Goal: Navigation & Orientation: Find specific page/section

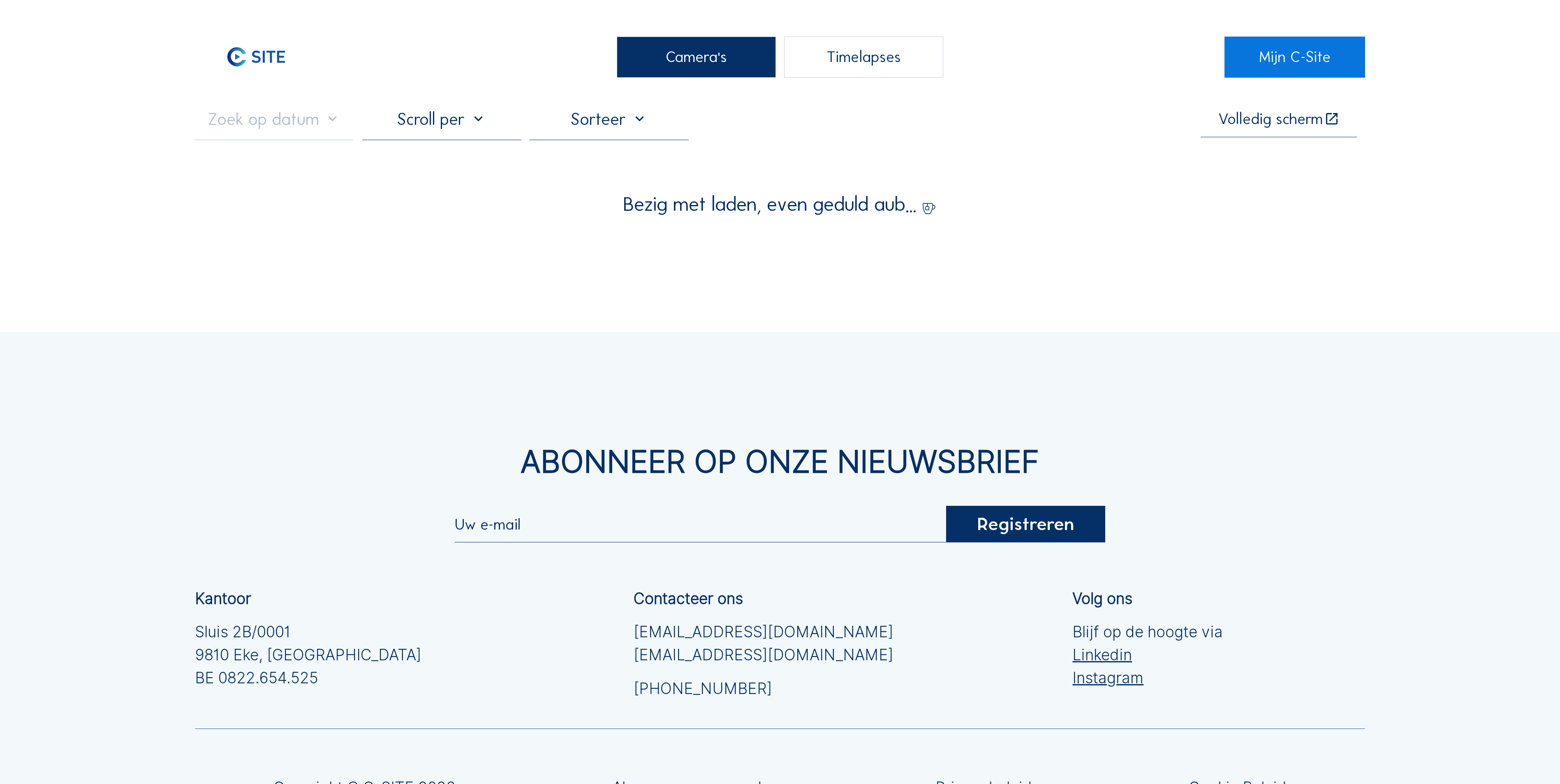
click at [661, 67] on div "Camera's" at bounding box center [696, 57] width 159 height 41
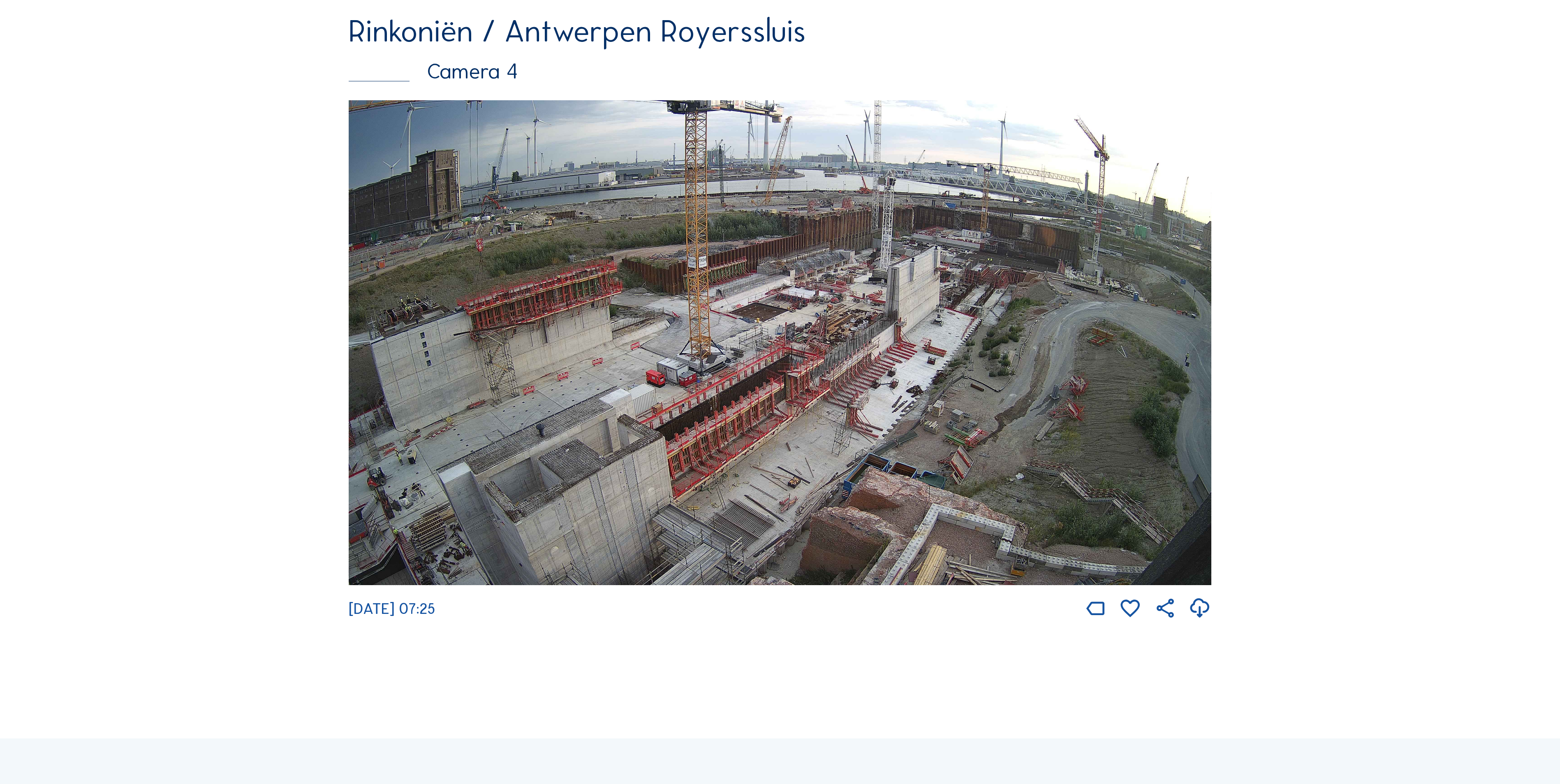
scroll to position [2138, 0]
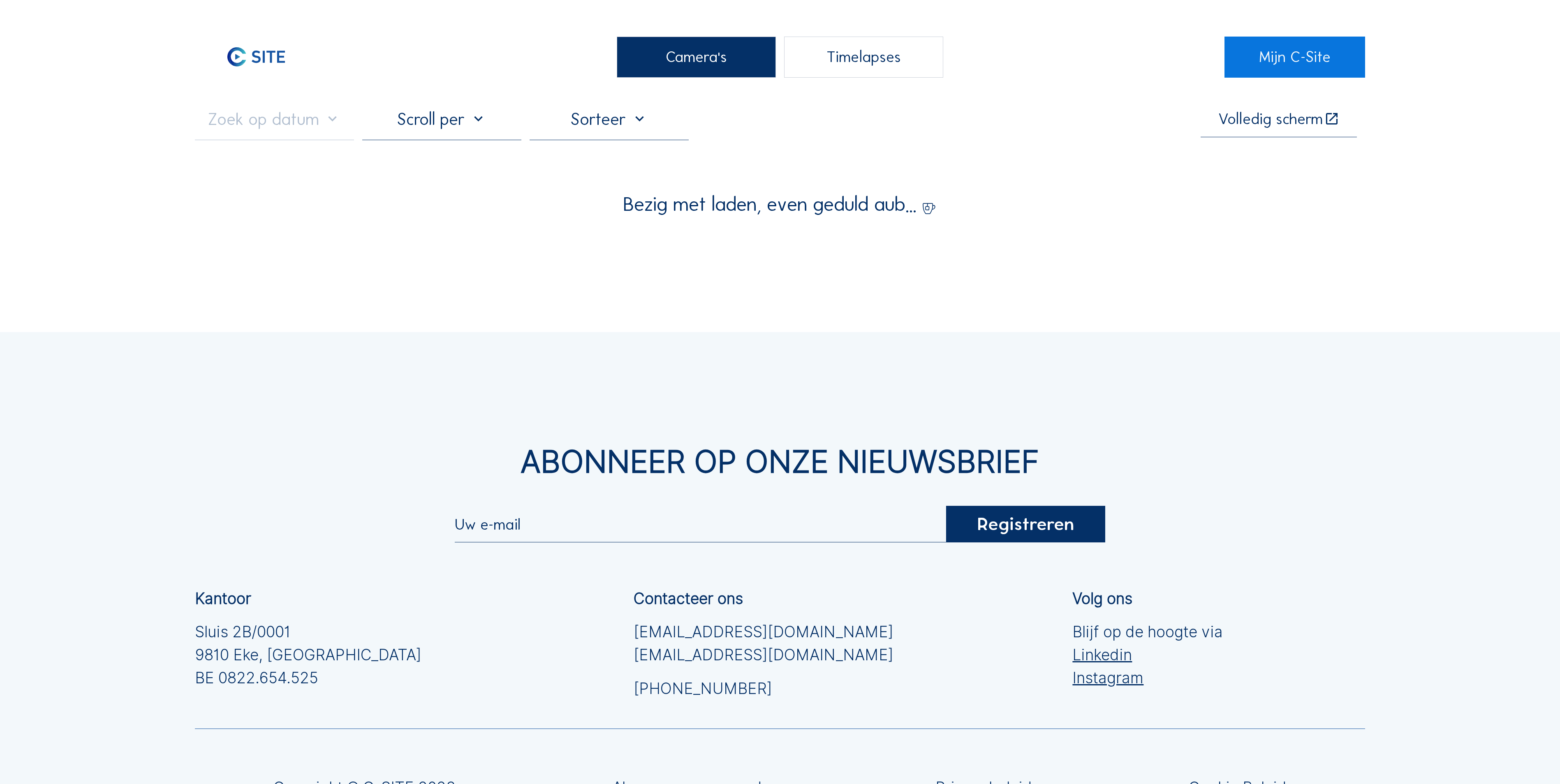
drag, startPoint x: 675, startPoint y: 51, endPoint x: 613, endPoint y: 58, distance: 62.4
click at [670, 54] on div "Camera's" at bounding box center [696, 57] width 159 height 41
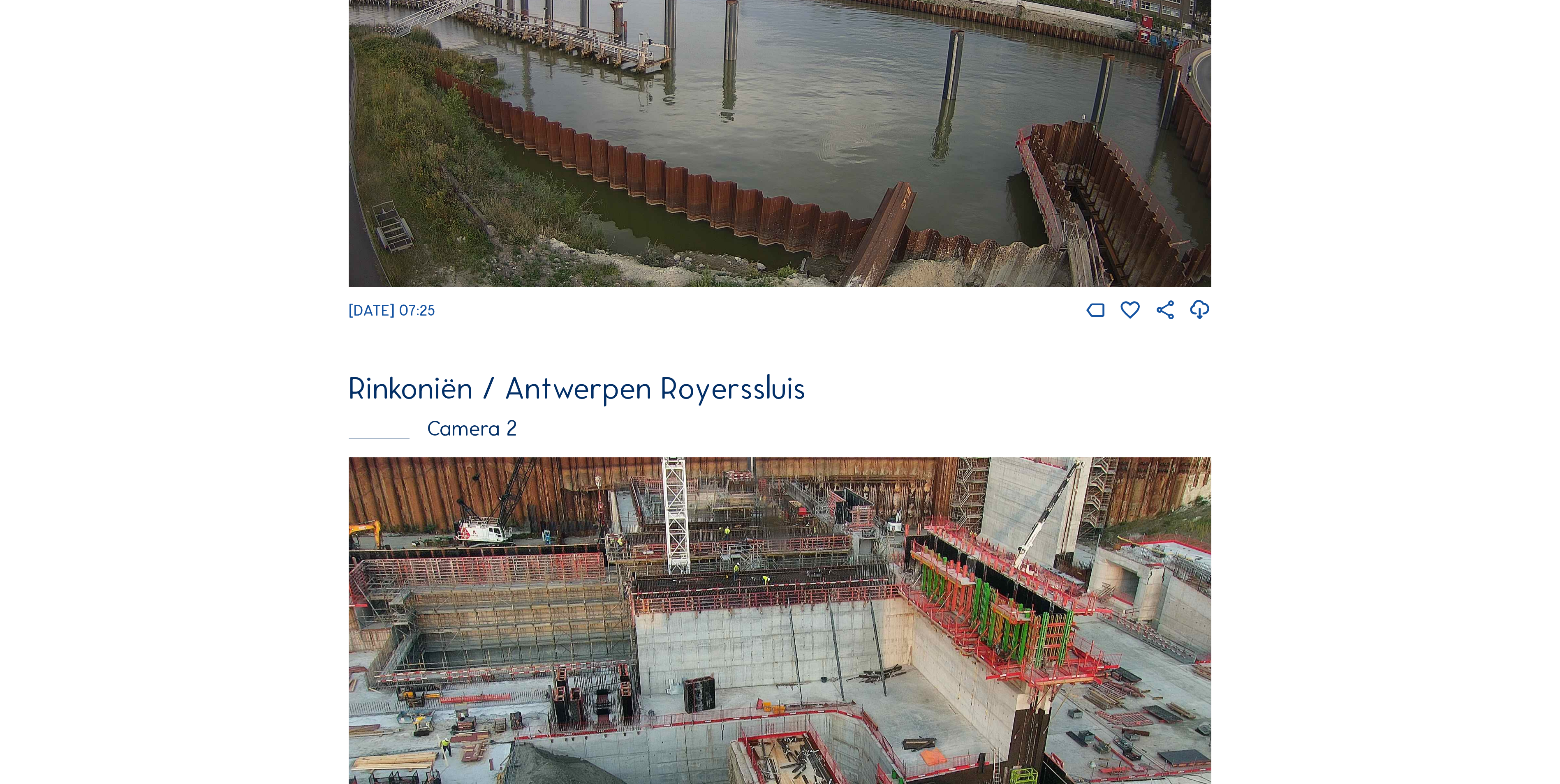
scroll to position [350, 0]
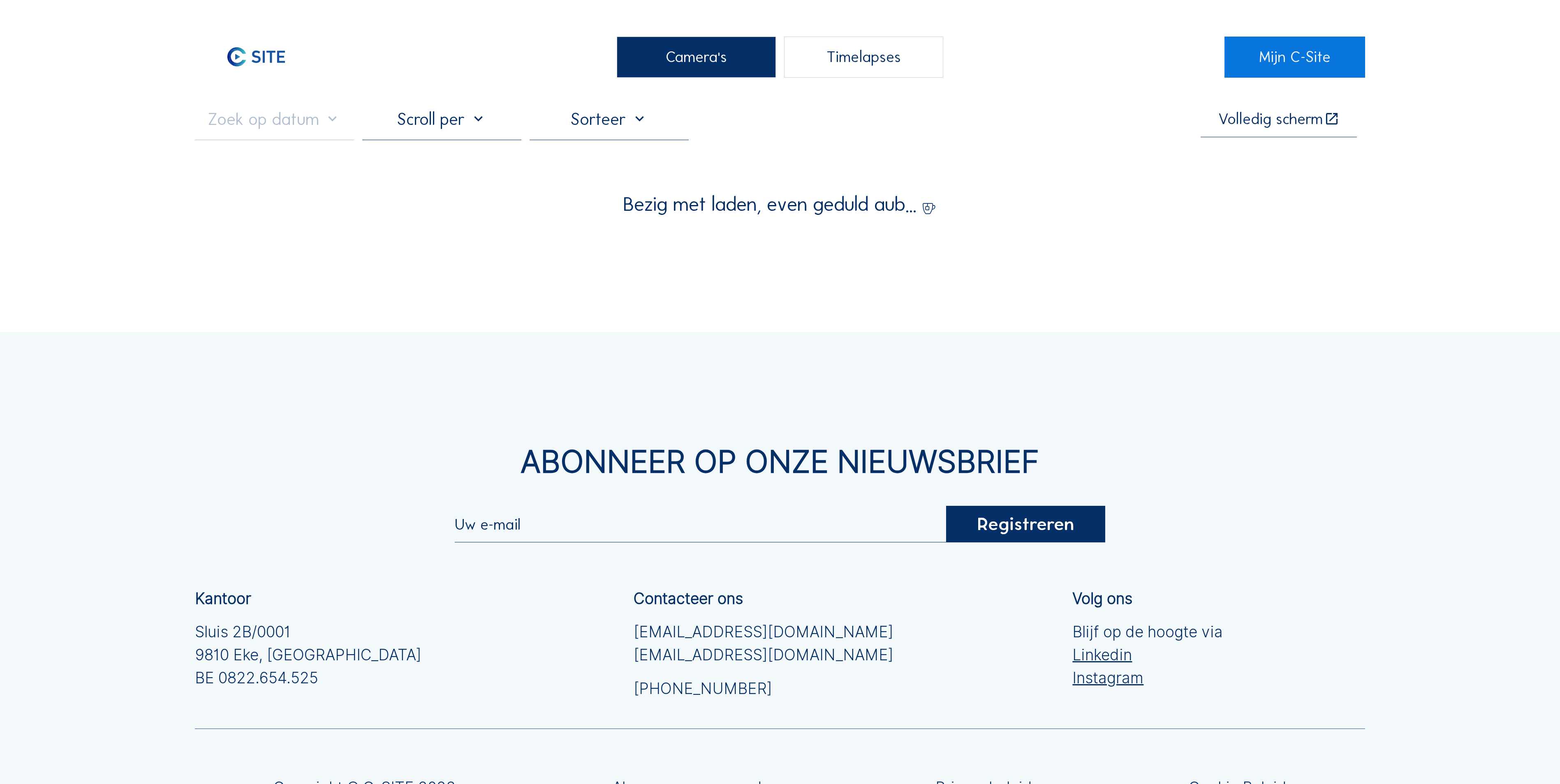
click at [731, 53] on div "Camera's" at bounding box center [696, 57] width 159 height 41
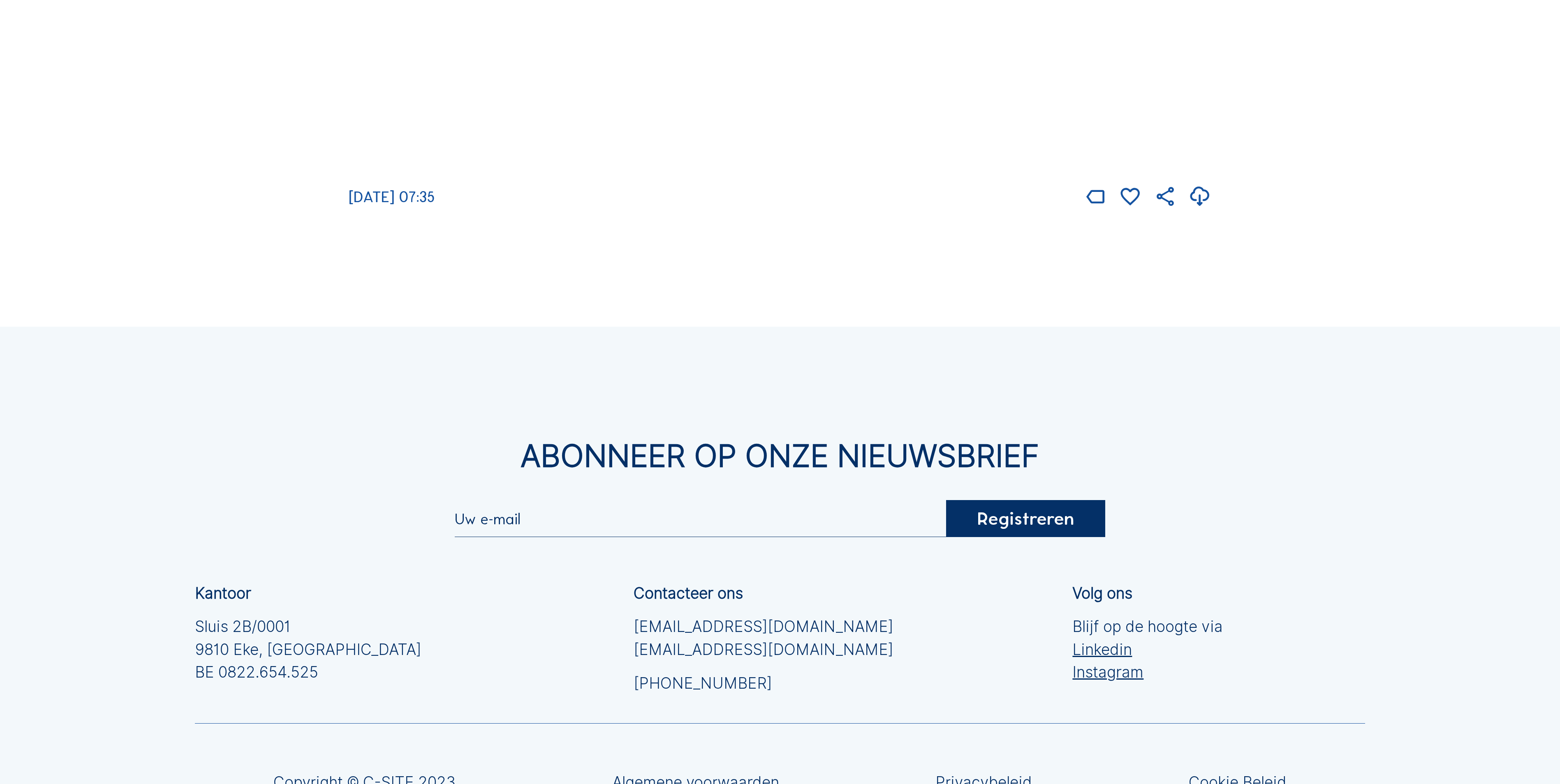
scroll to position [1973, 0]
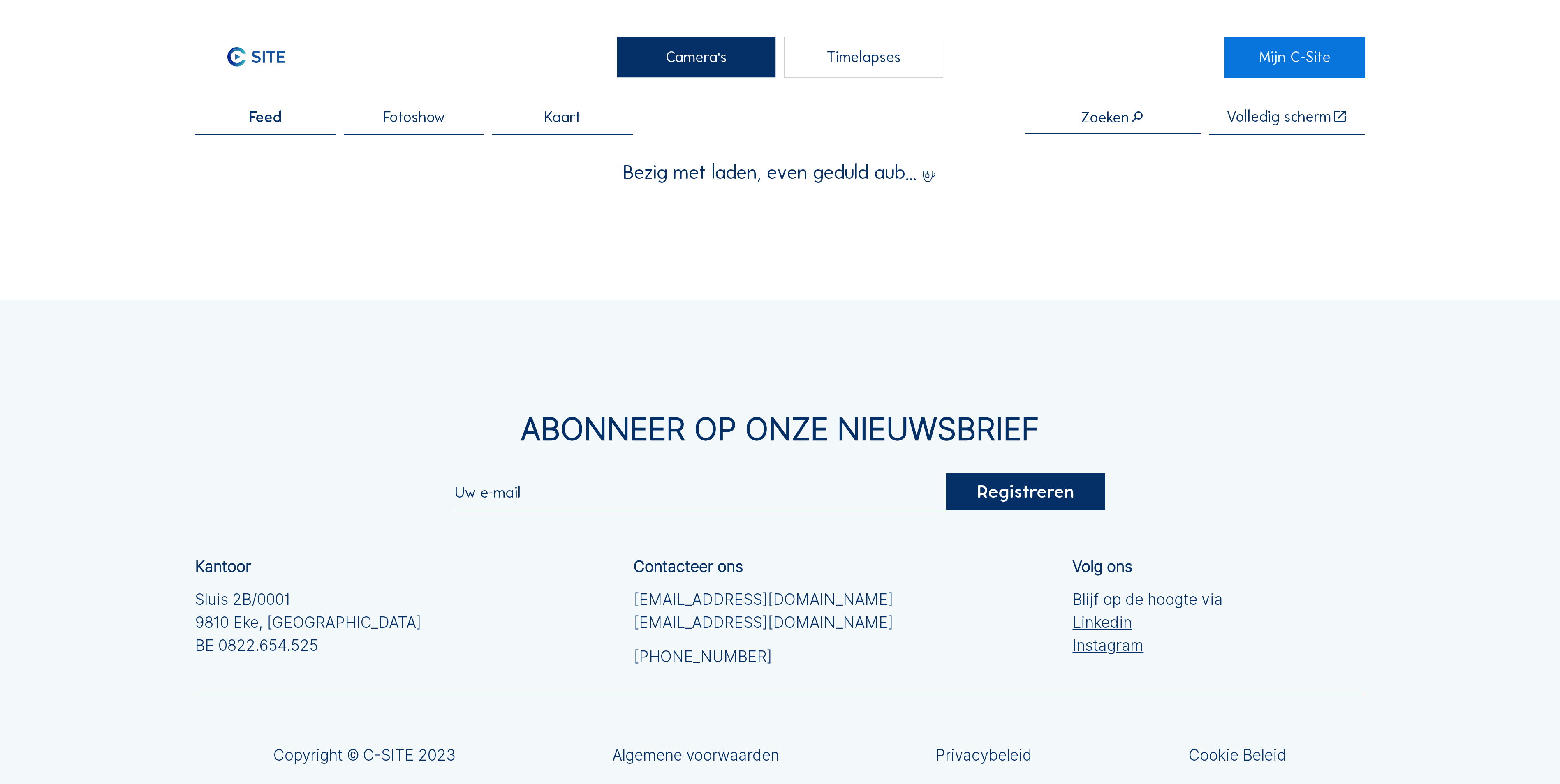
click at [721, 83] on div "Camera's Timelapses Mijn C-Site Feed Fotoshow Kaart Zoeken Volledig scherm Bezi…" at bounding box center [780, 460] width 1560 height 920
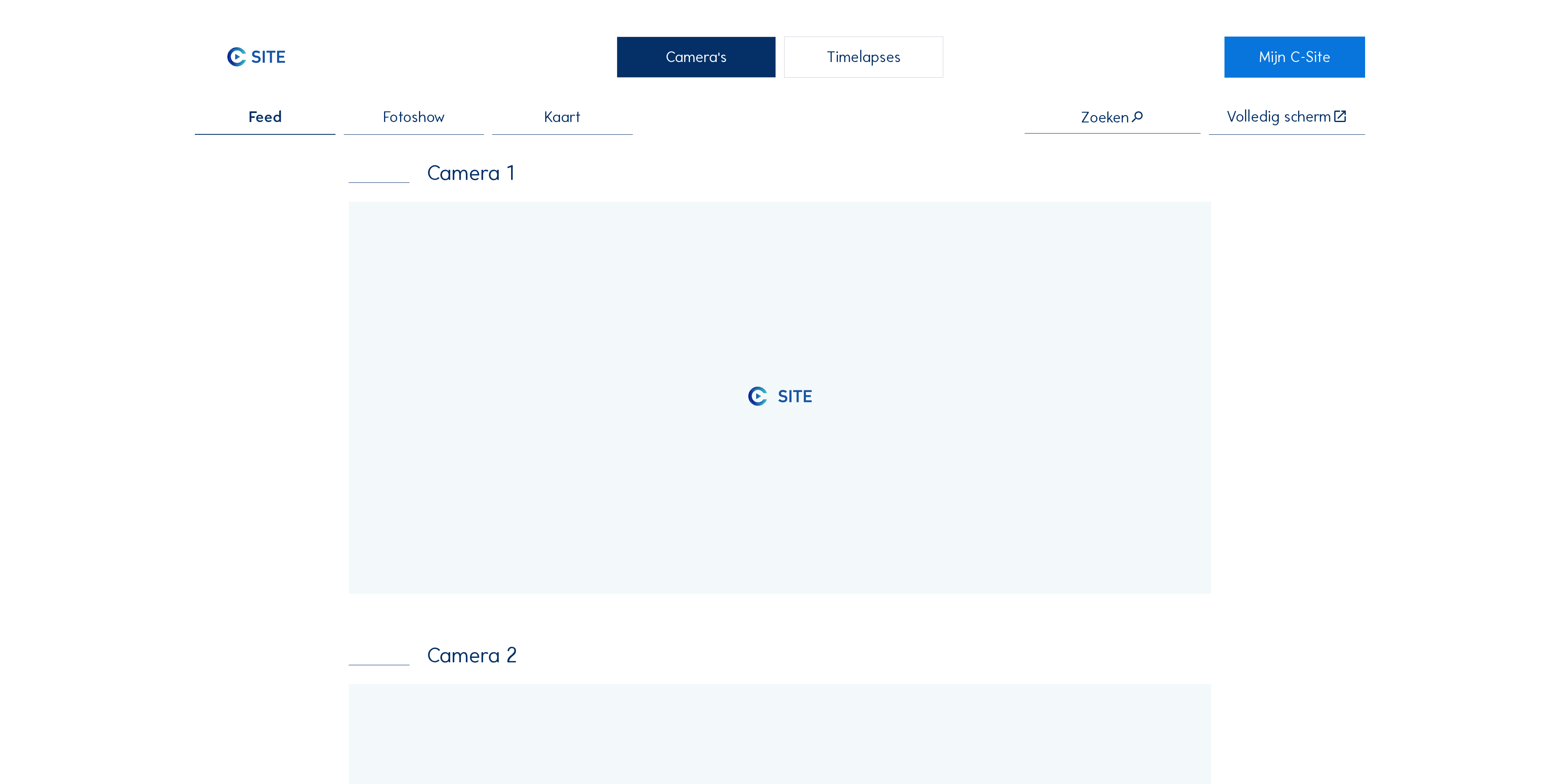
click at [725, 60] on div "Camera's" at bounding box center [696, 57] width 159 height 41
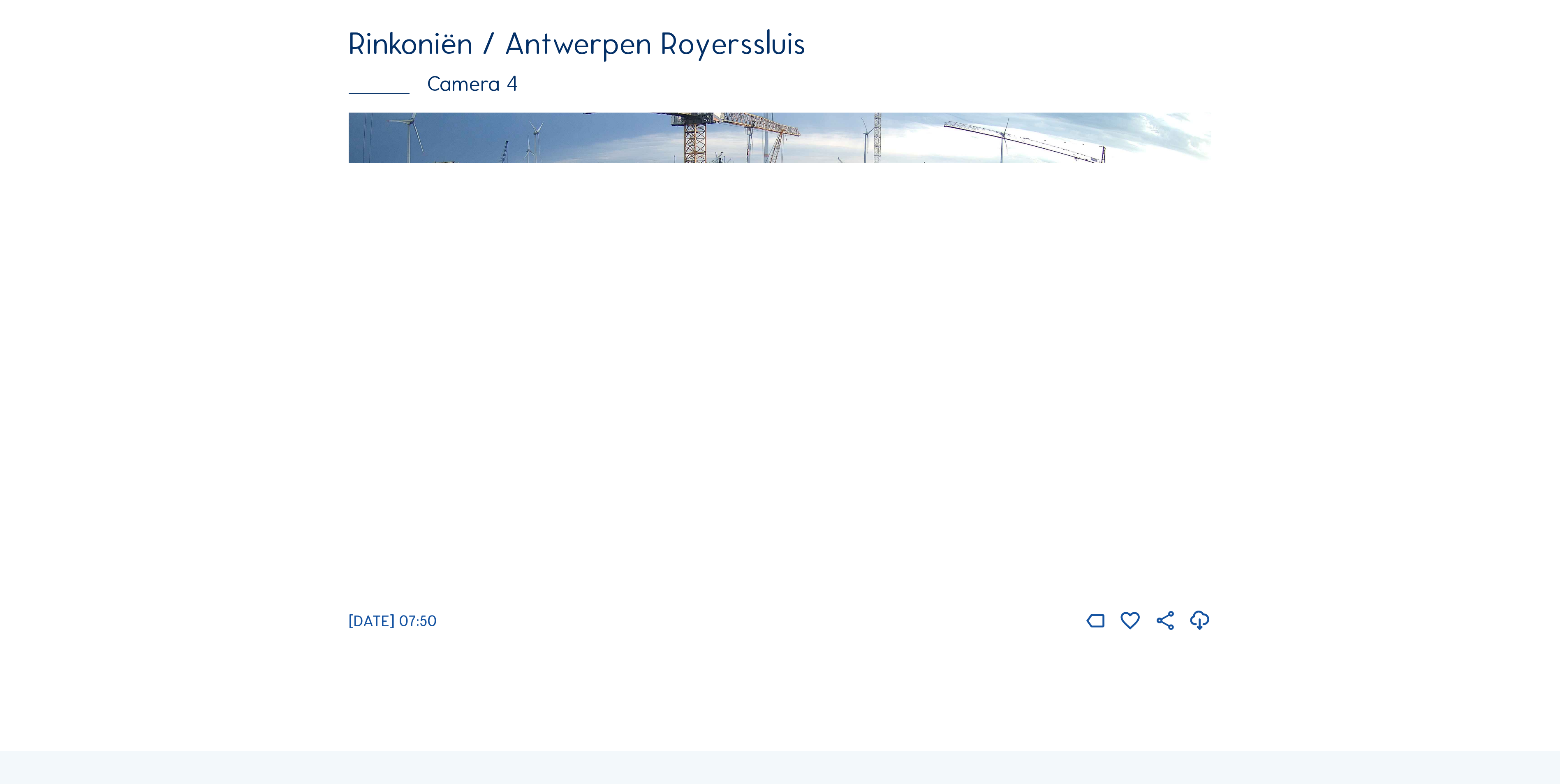
scroll to position [2055, 0]
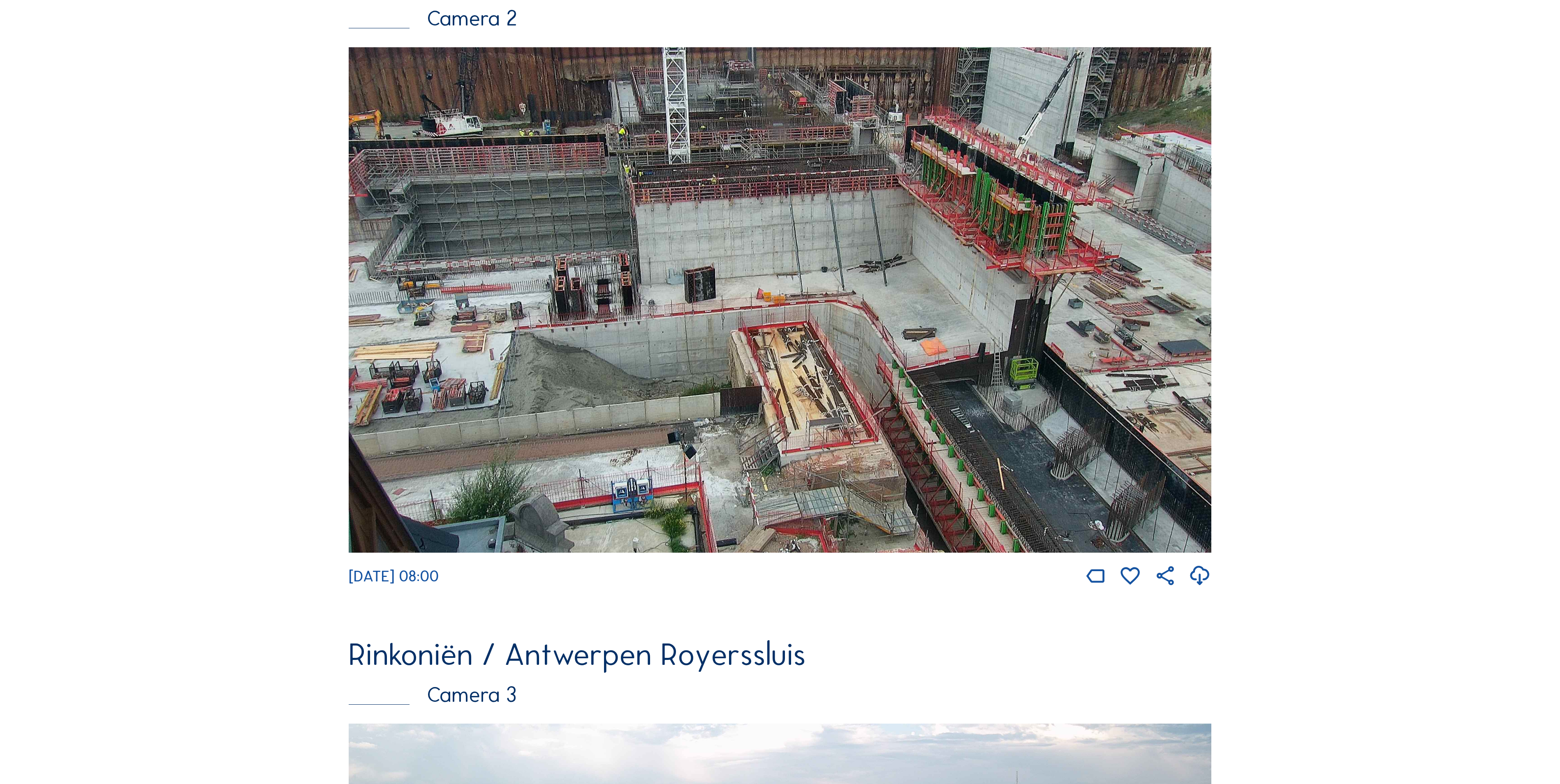
scroll to position [822, 0]
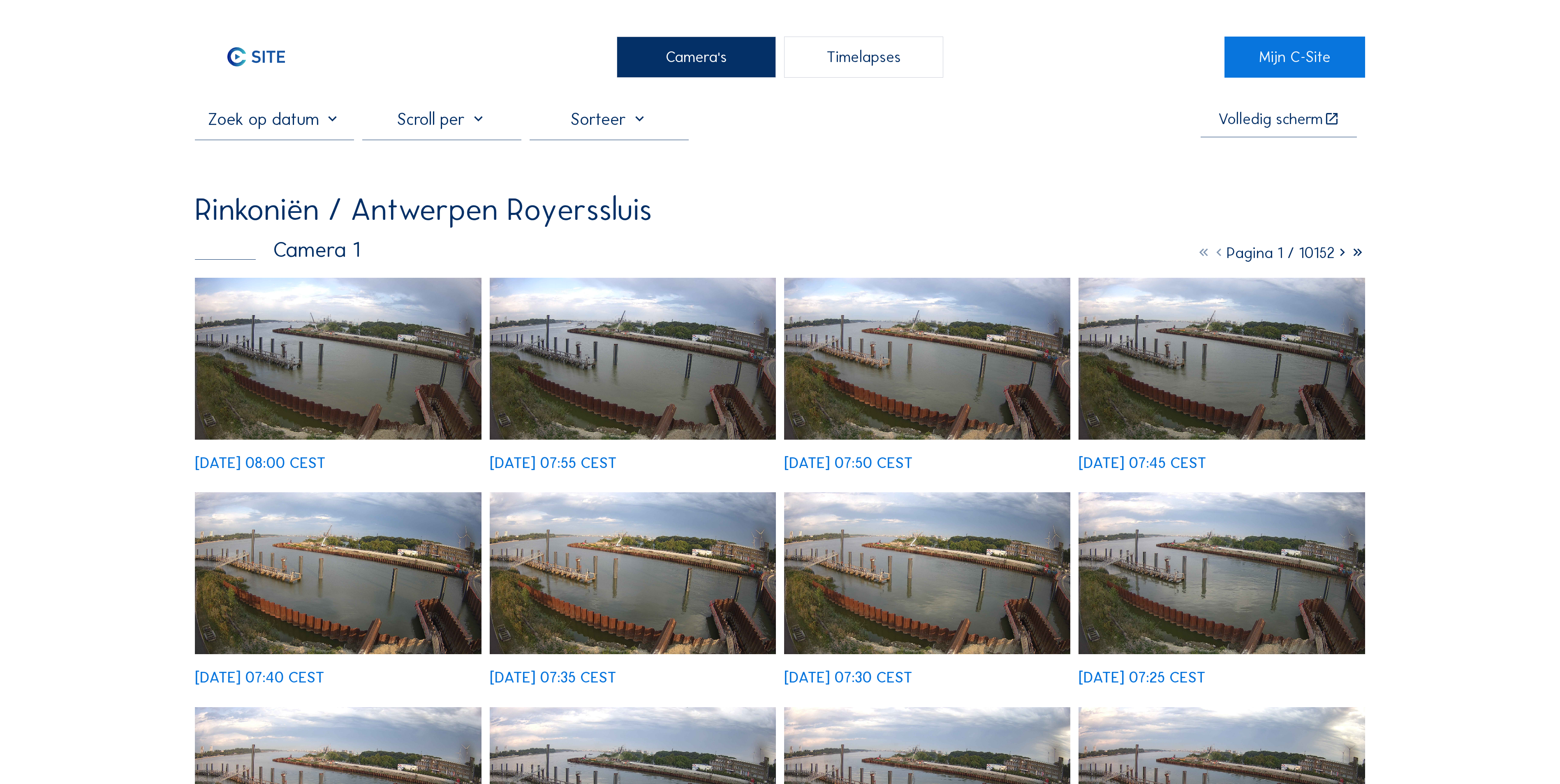
click at [710, 54] on div "Camera's" at bounding box center [696, 57] width 159 height 41
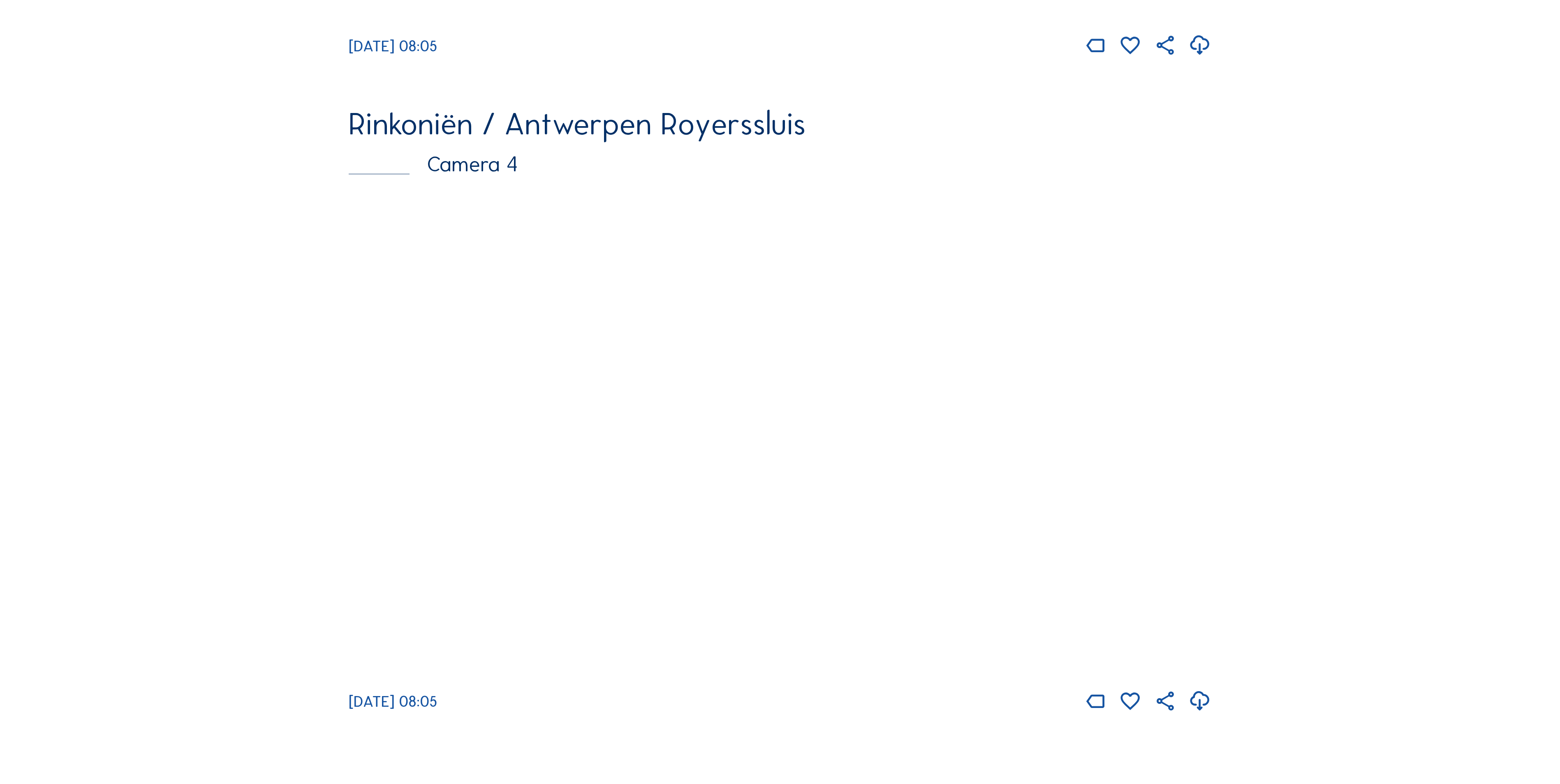
scroll to position [2138, 0]
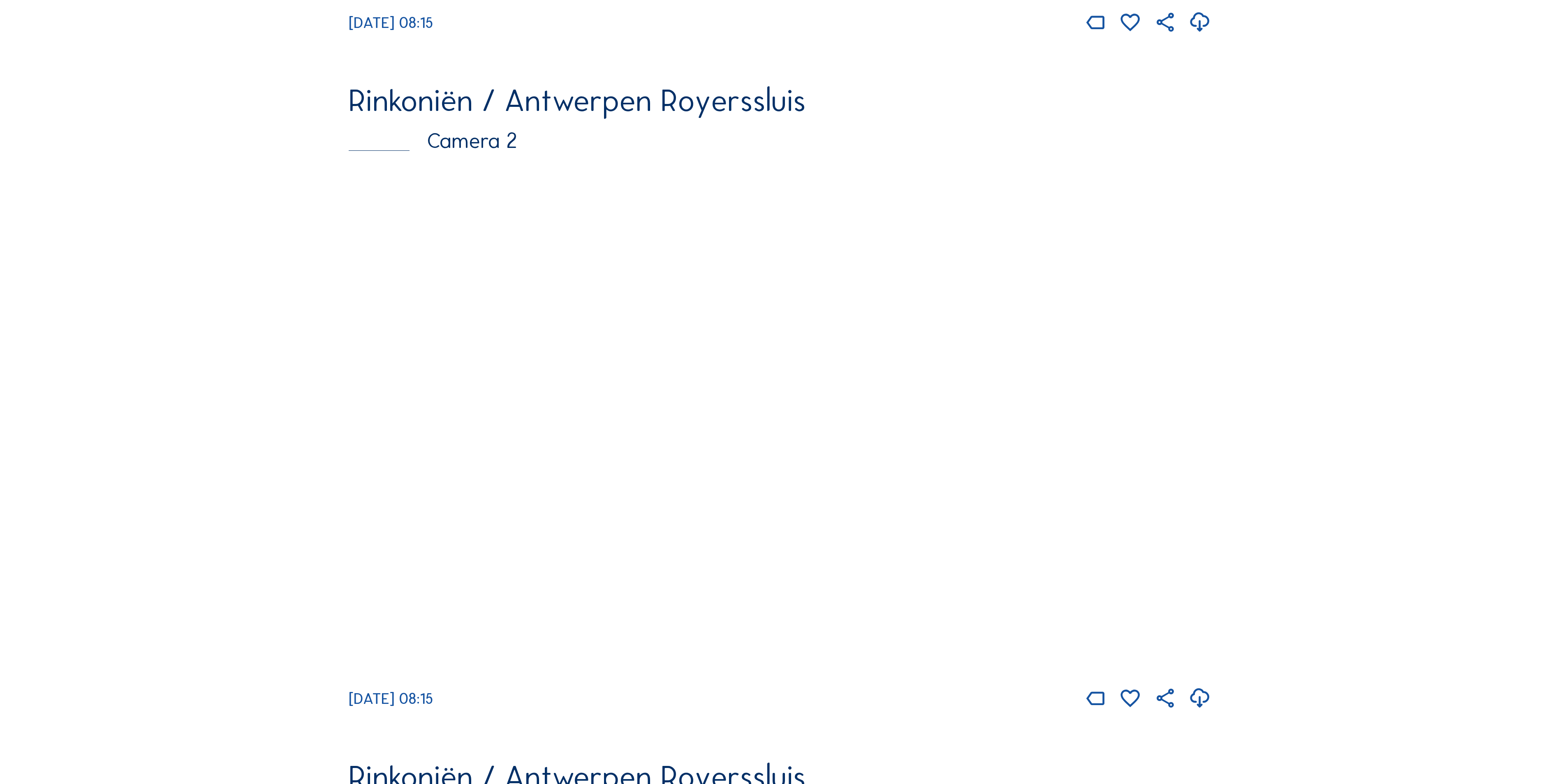
scroll to position [740, 0]
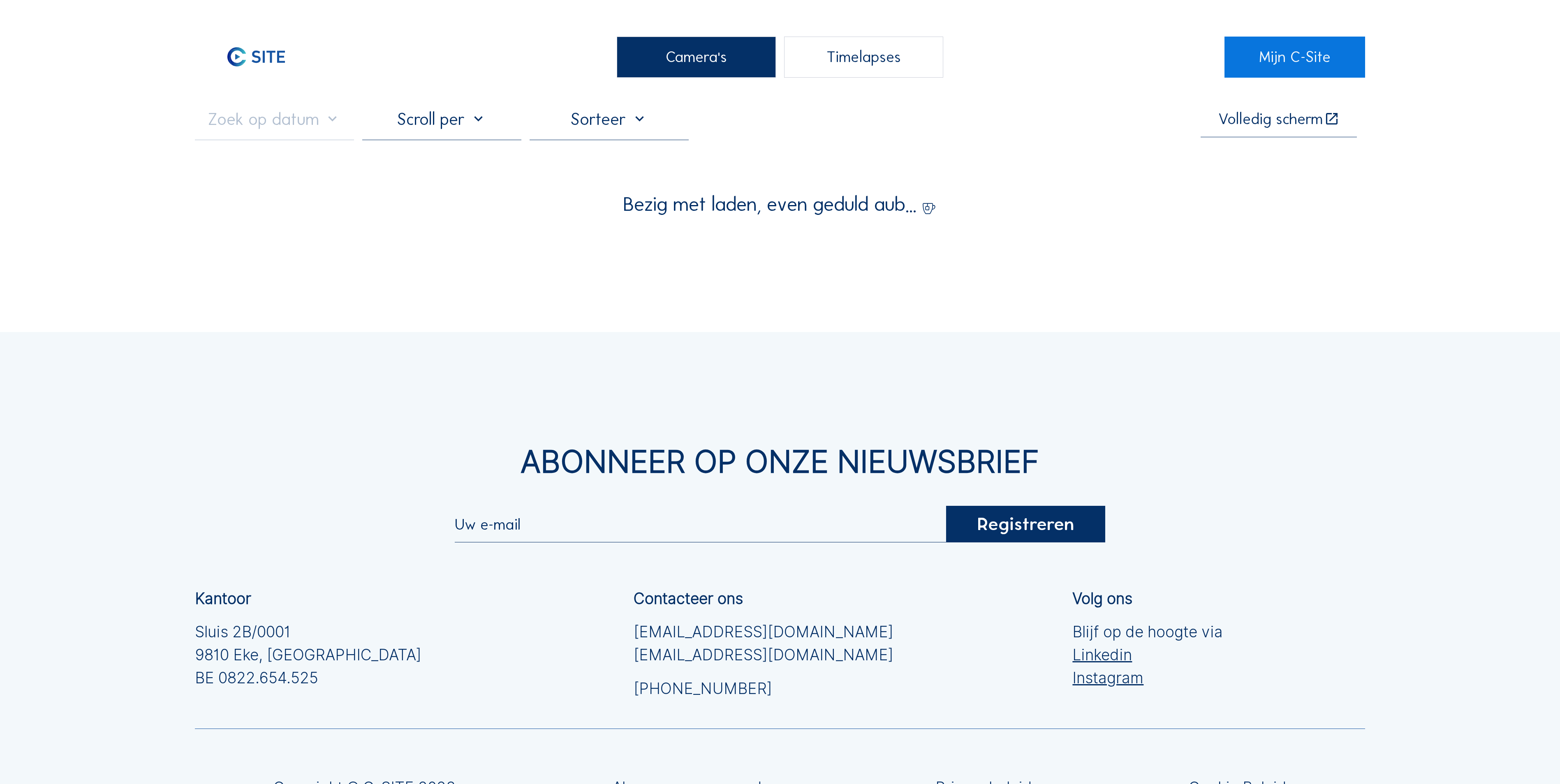
click at [673, 64] on div "Camera's" at bounding box center [696, 57] width 159 height 41
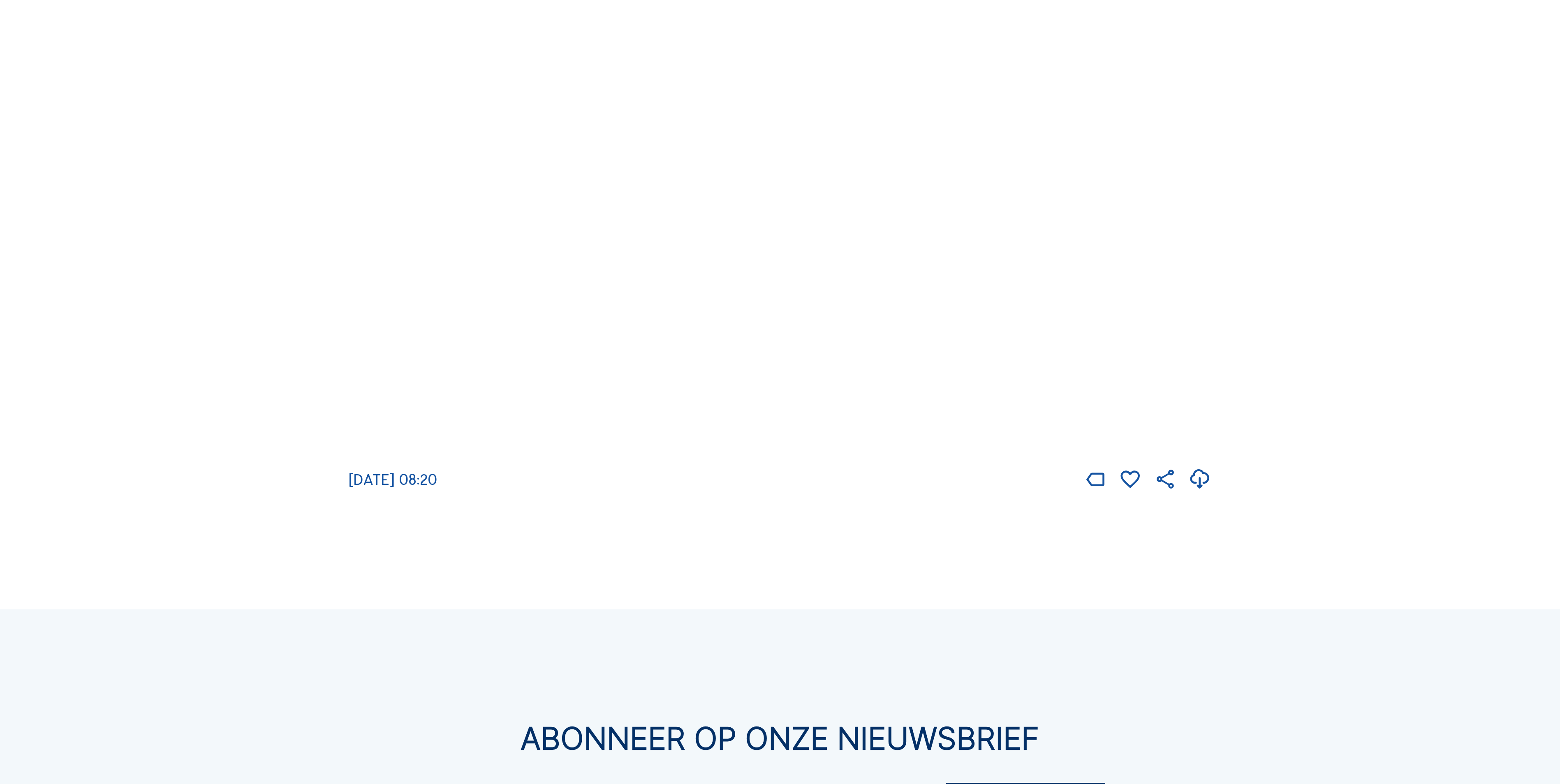
scroll to position [2138, 0]
